Goal: Task Accomplishment & Management: Manage account settings

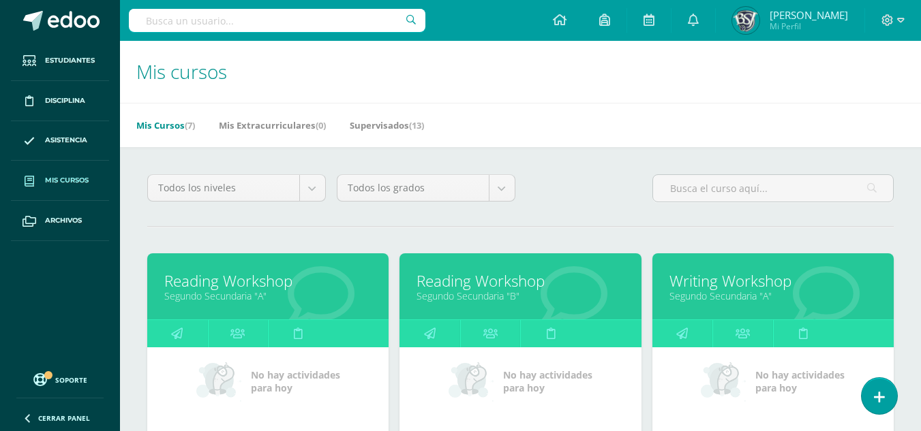
click at [828, 4] on link "Arely Mi Perfil" at bounding box center [790, 20] width 149 height 41
click at [823, 18] on span "[PERSON_NAME]" at bounding box center [809, 15] width 78 height 14
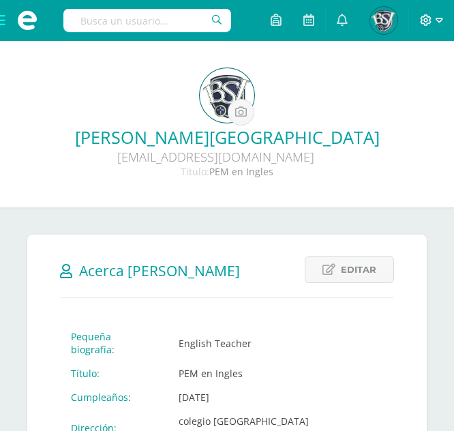
click at [427, 18] on icon at bounding box center [427, 20] width 12 height 12
click at [395, 71] on span "Configuration" at bounding box center [398, 73] width 62 height 13
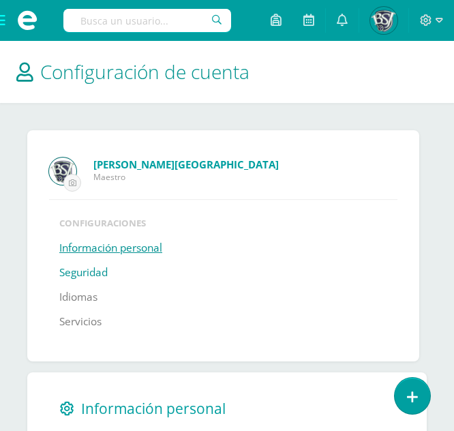
click at [67, 274] on link "Seguridad" at bounding box center [83, 272] width 48 height 25
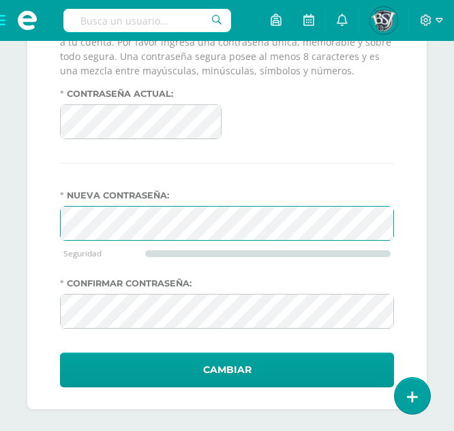
scroll to position [487, 0]
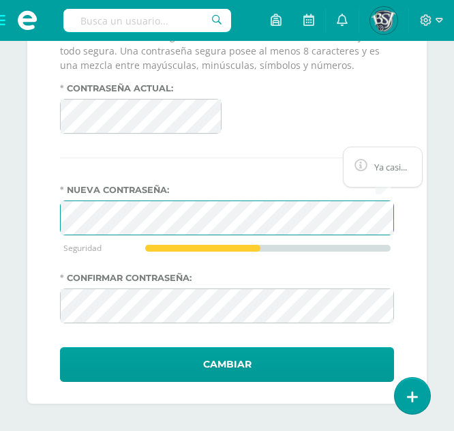
click at [36, 222] on div "Seguridad y acceso a cuenta Mantener esta sesion sin expirar Es de vital import…" at bounding box center [226, 144] width 399 height 519
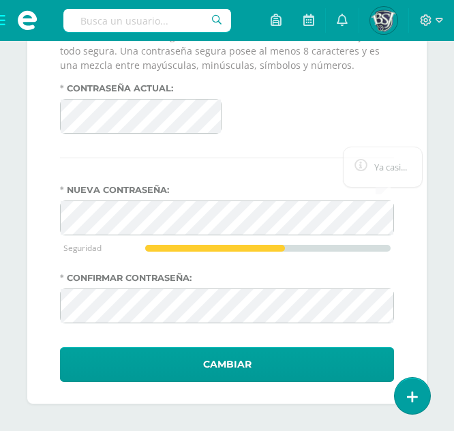
click at [195, 248] on div at bounding box center [215, 248] width 140 height 7
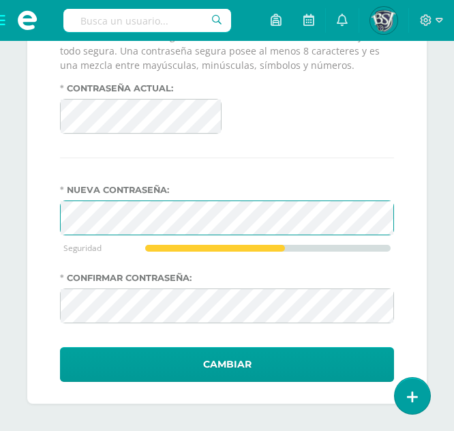
click at [3, 228] on div "Arely Galicia Maestro Configuraciones Información personal Seguridad Idiomas Se…" at bounding box center [227, 23] width 454 height 815
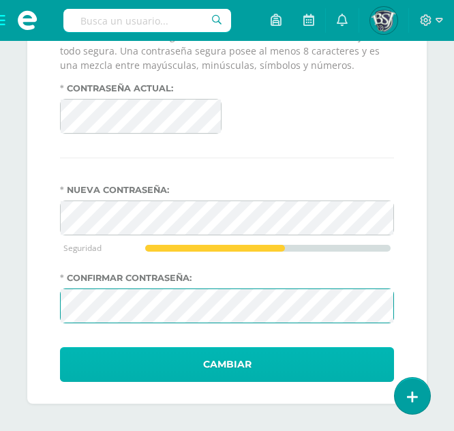
click at [147, 353] on button "Cambiar" at bounding box center [227, 364] width 334 height 35
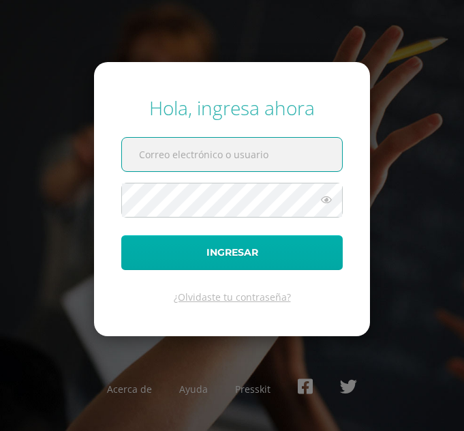
type input "agalicia@bilinguesanjuan.edu.gt"
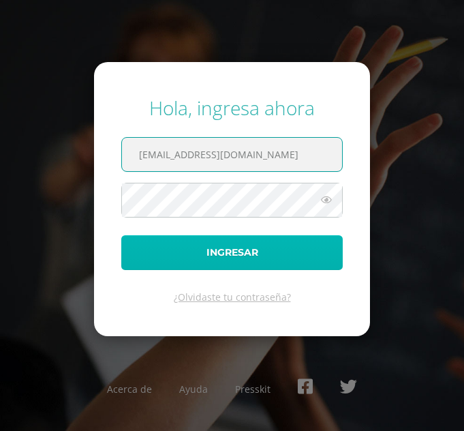
click at [216, 255] on button "Ingresar" at bounding box center [232, 252] width 222 height 35
